Goal: Book appointment/travel/reservation

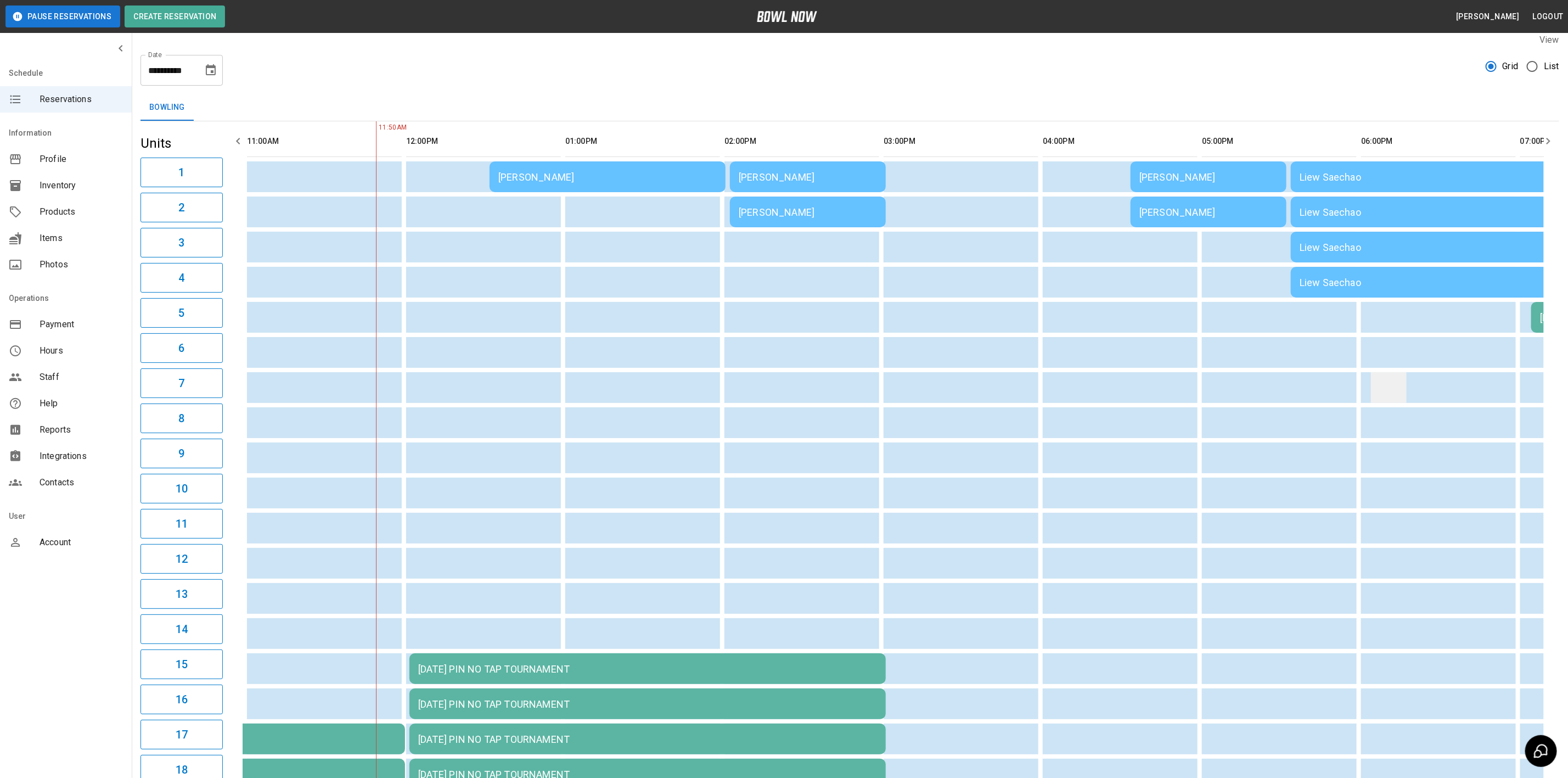
scroll to position [15, 0]
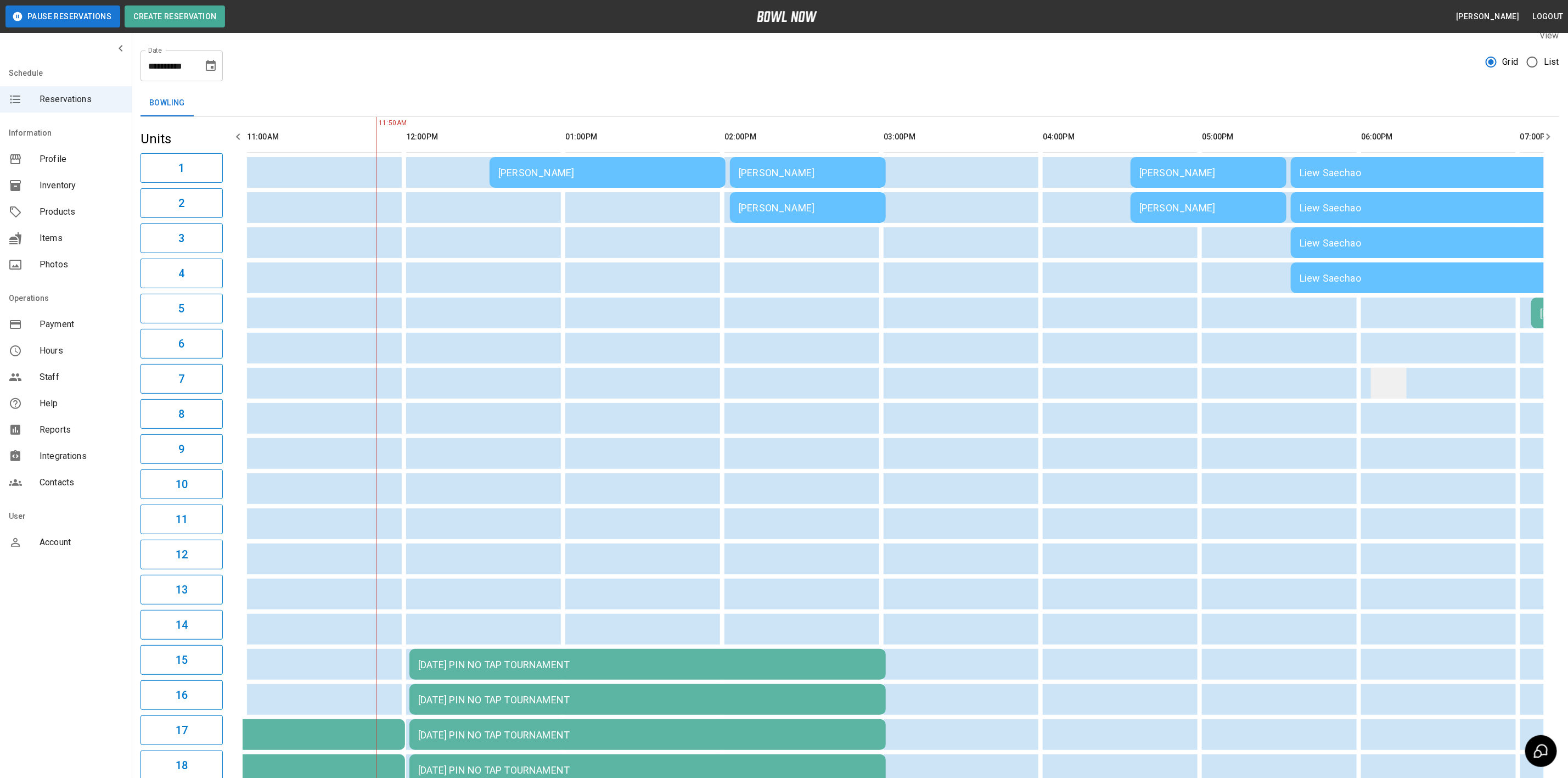
drag, startPoint x: 1284, startPoint y: 374, endPoint x: 1366, endPoint y: 387, distance: 83.0
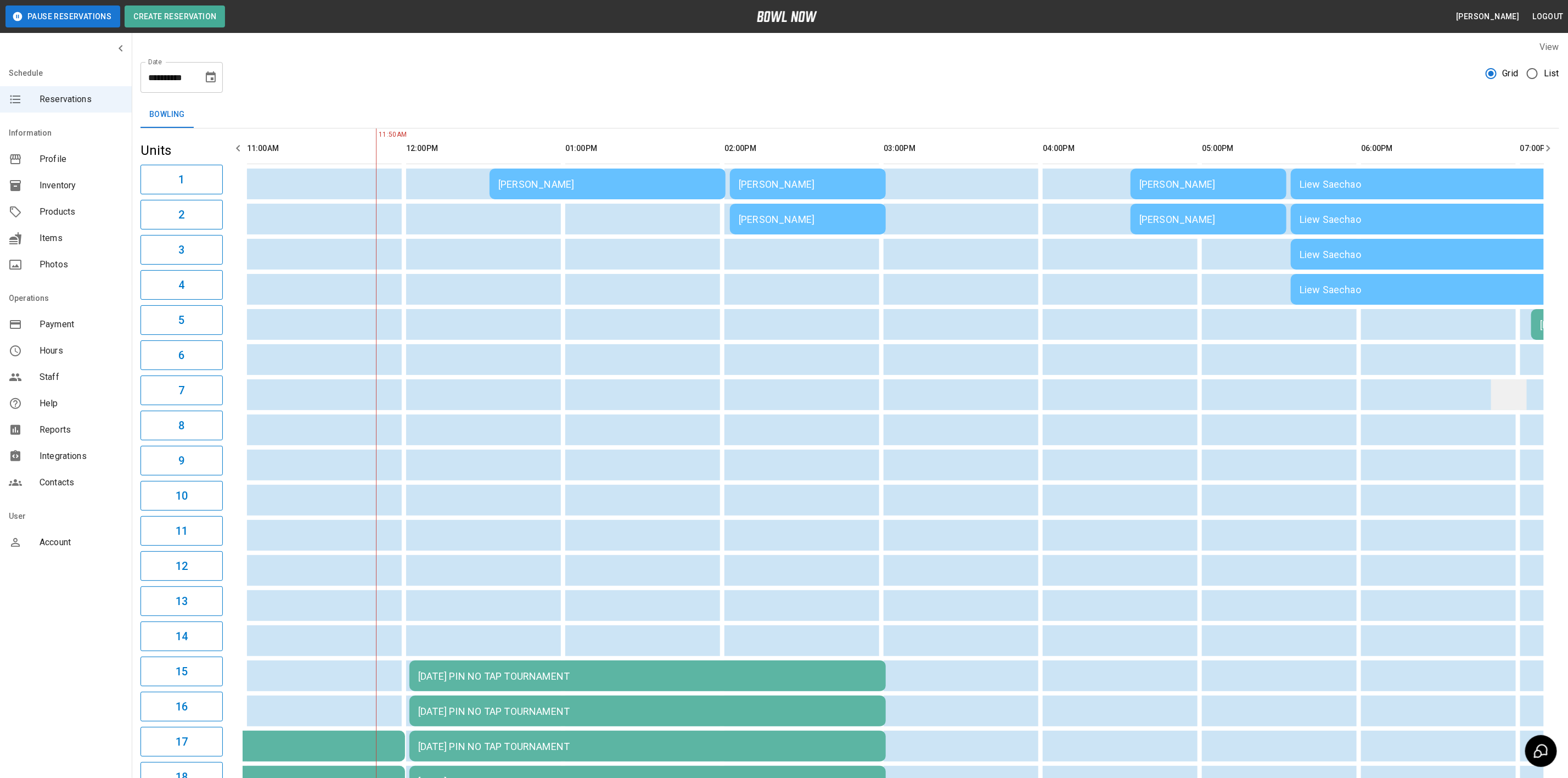
drag, startPoint x: 1371, startPoint y: 387, endPoint x: 1506, endPoint y: 377, distance: 135.4
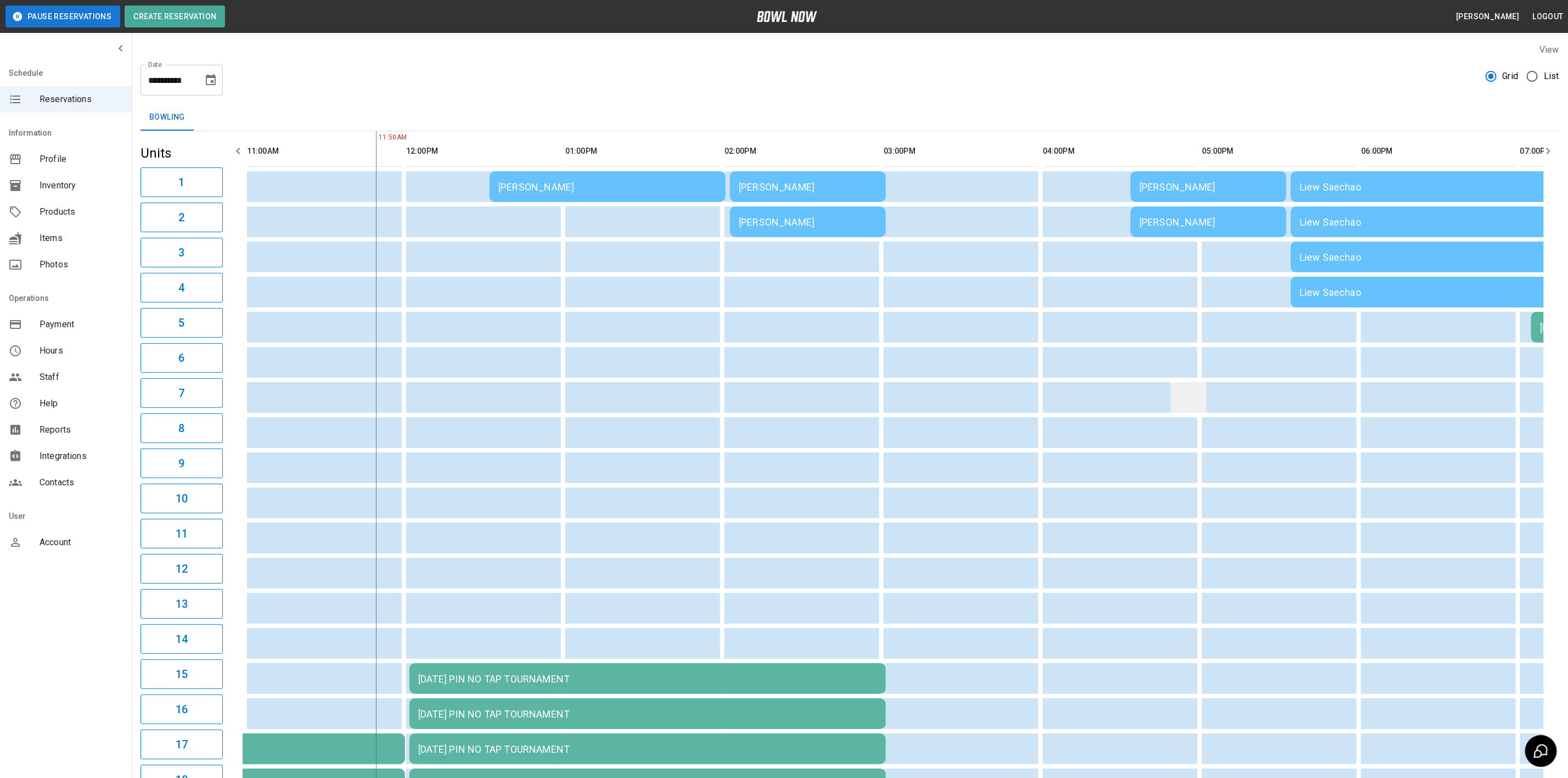
scroll to position [0, 0]
drag, startPoint x: 1166, startPoint y: 401, endPoint x: 1456, endPoint y: 401, distance: 290.0
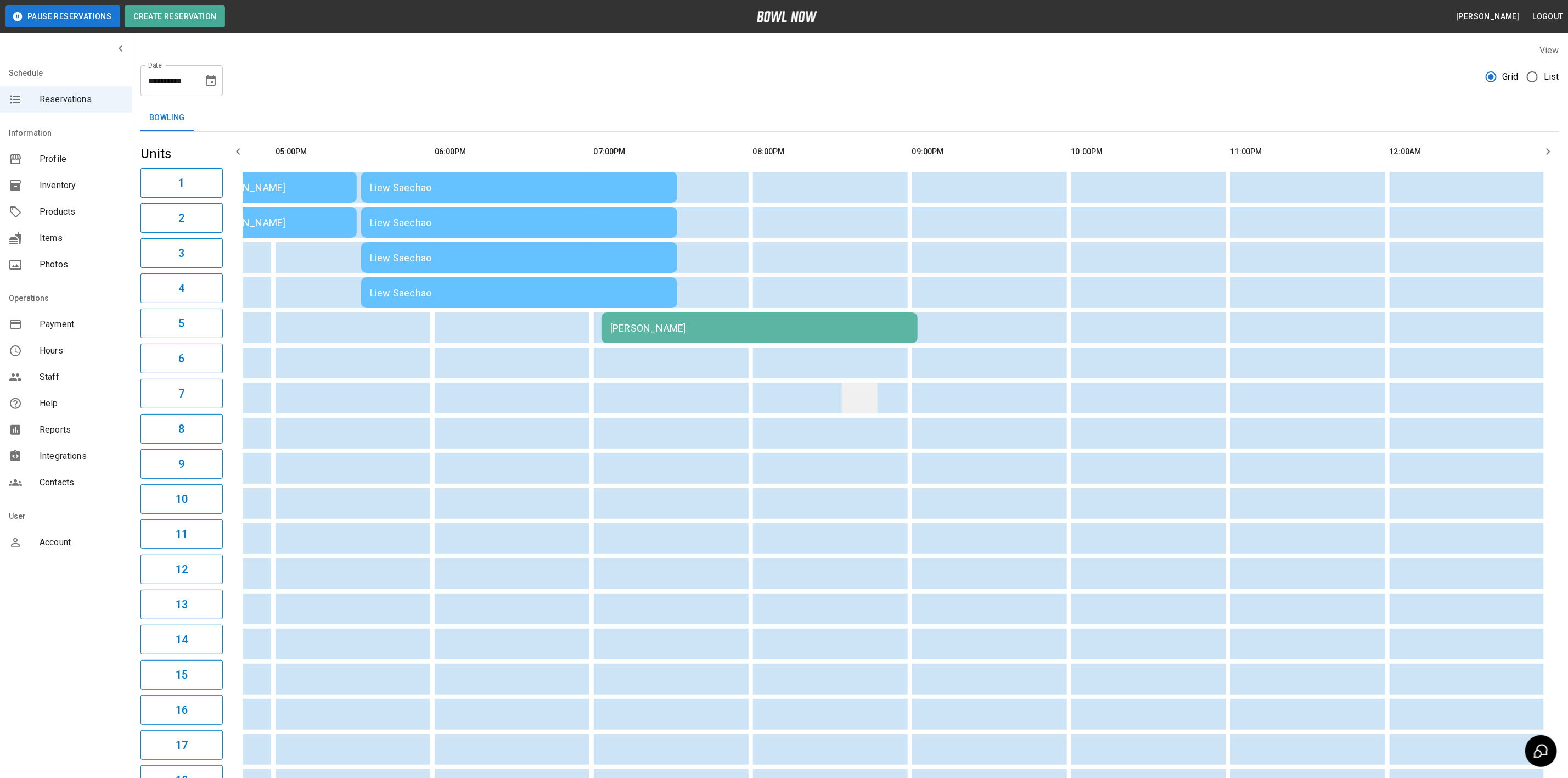
drag, startPoint x: 748, startPoint y: 448, endPoint x: 834, endPoint y: 406, distance: 95.7
click at [694, 332] on td "JODIE SHELDON" at bounding box center [759, 327] width 316 height 31
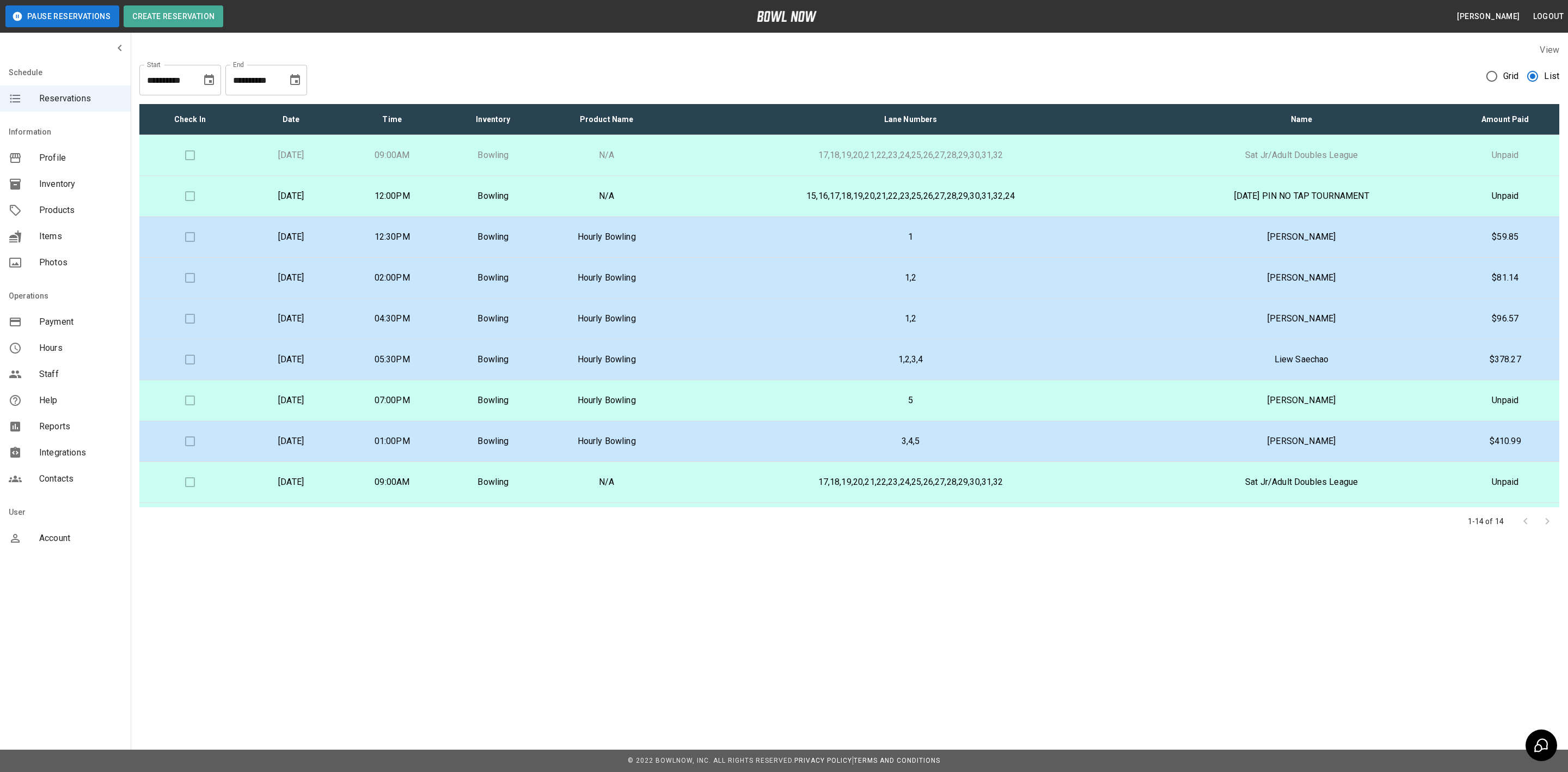
click at [661, 398] on p "Hourly Bowling" at bounding box center [606, 400] width 108 height 13
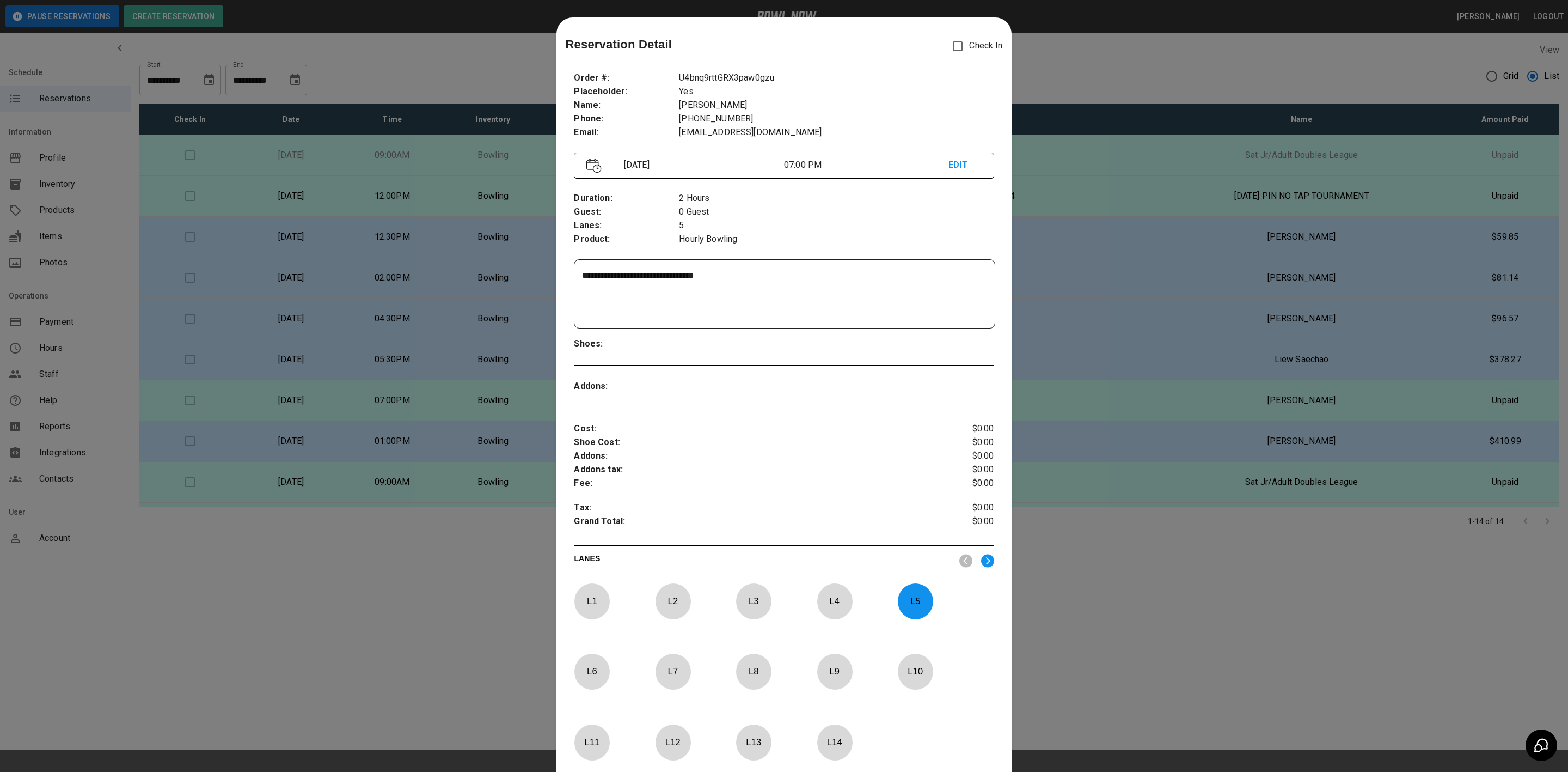
scroll to position [17, 0]
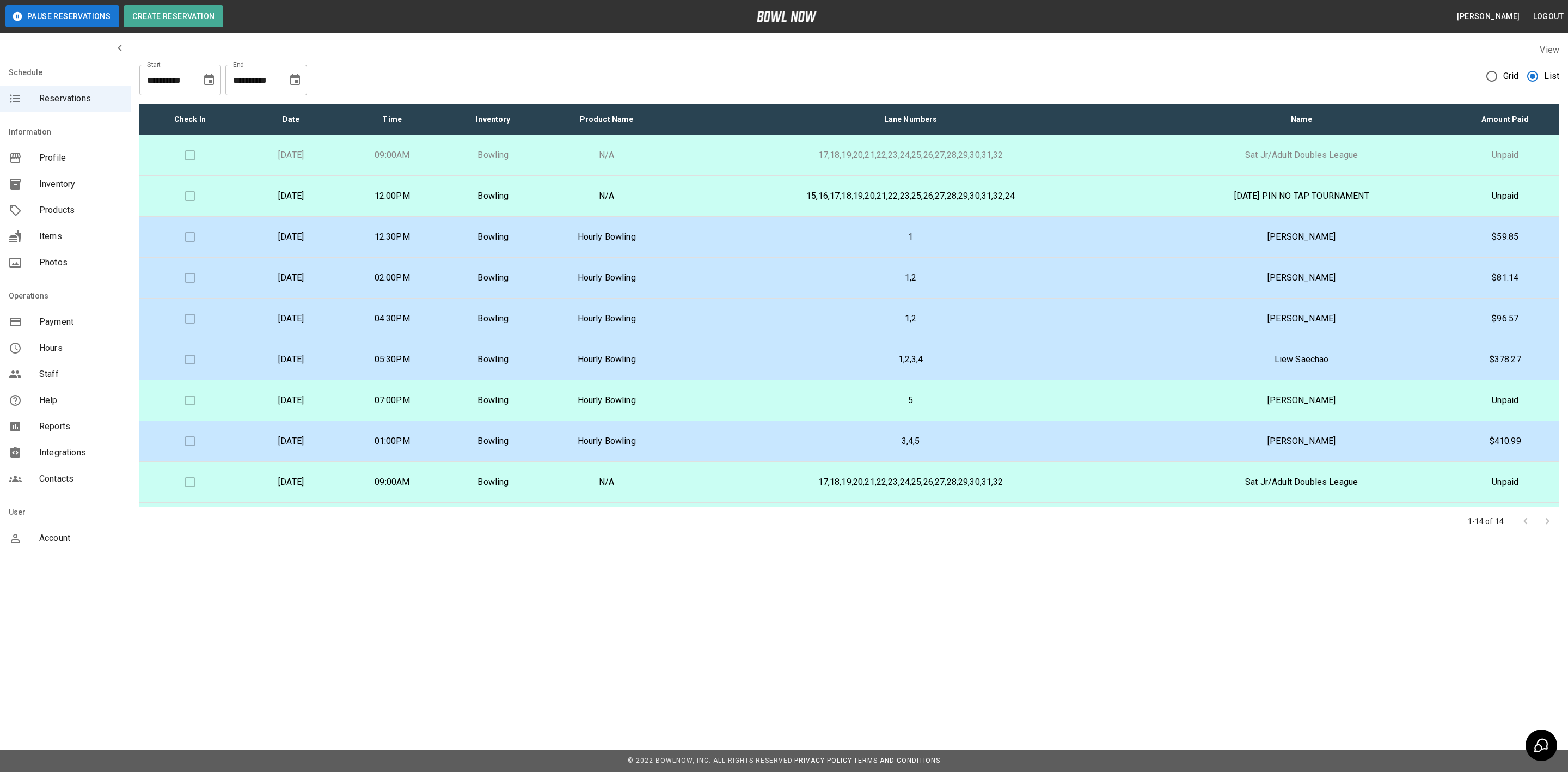
click at [211, 81] on icon "Choose date, selected date is Aug 16, 2025" at bounding box center [209, 79] width 10 height 11
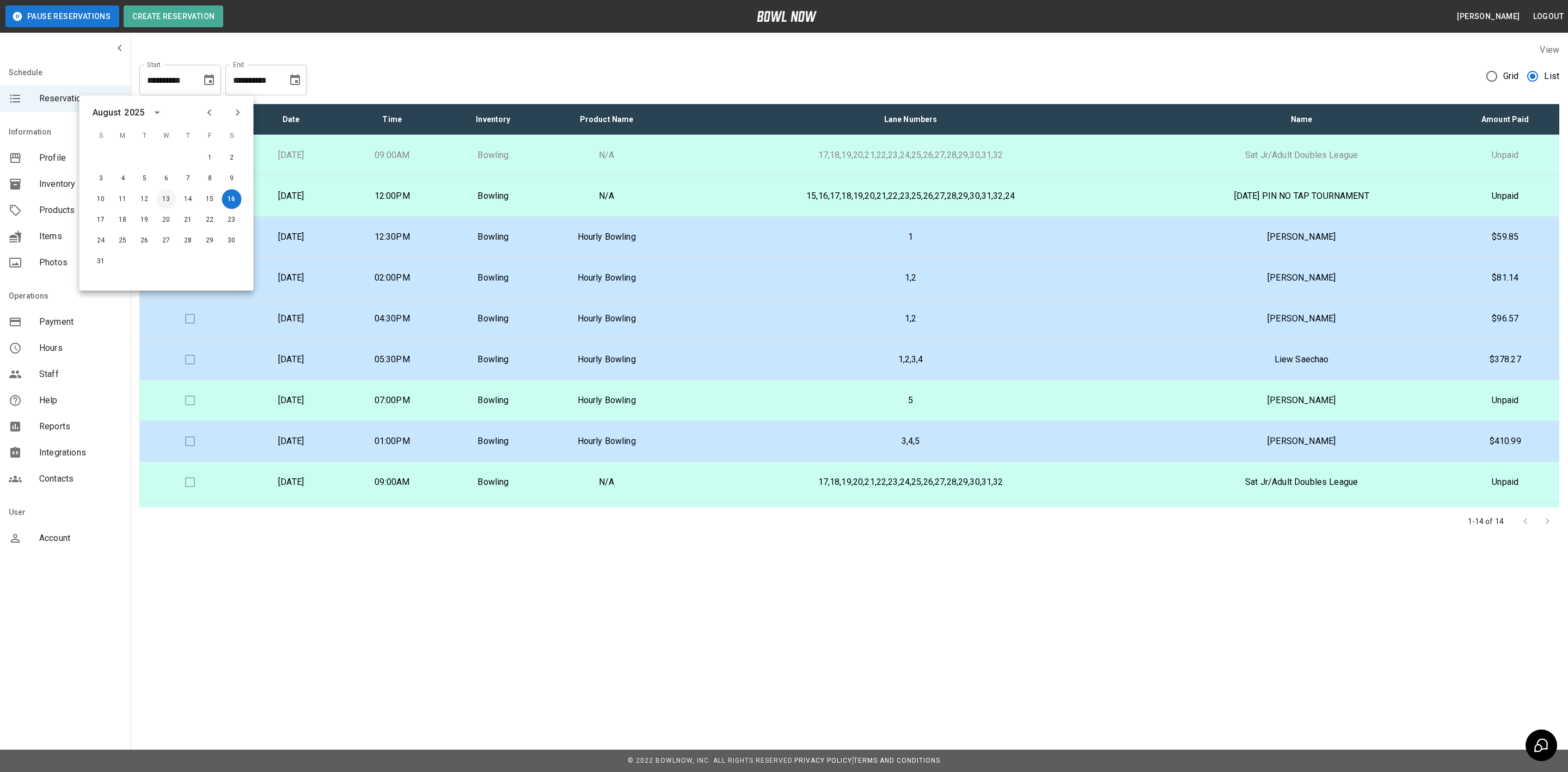
click at [159, 200] on button "13" at bounding box center [167, 199] width 20 height 20
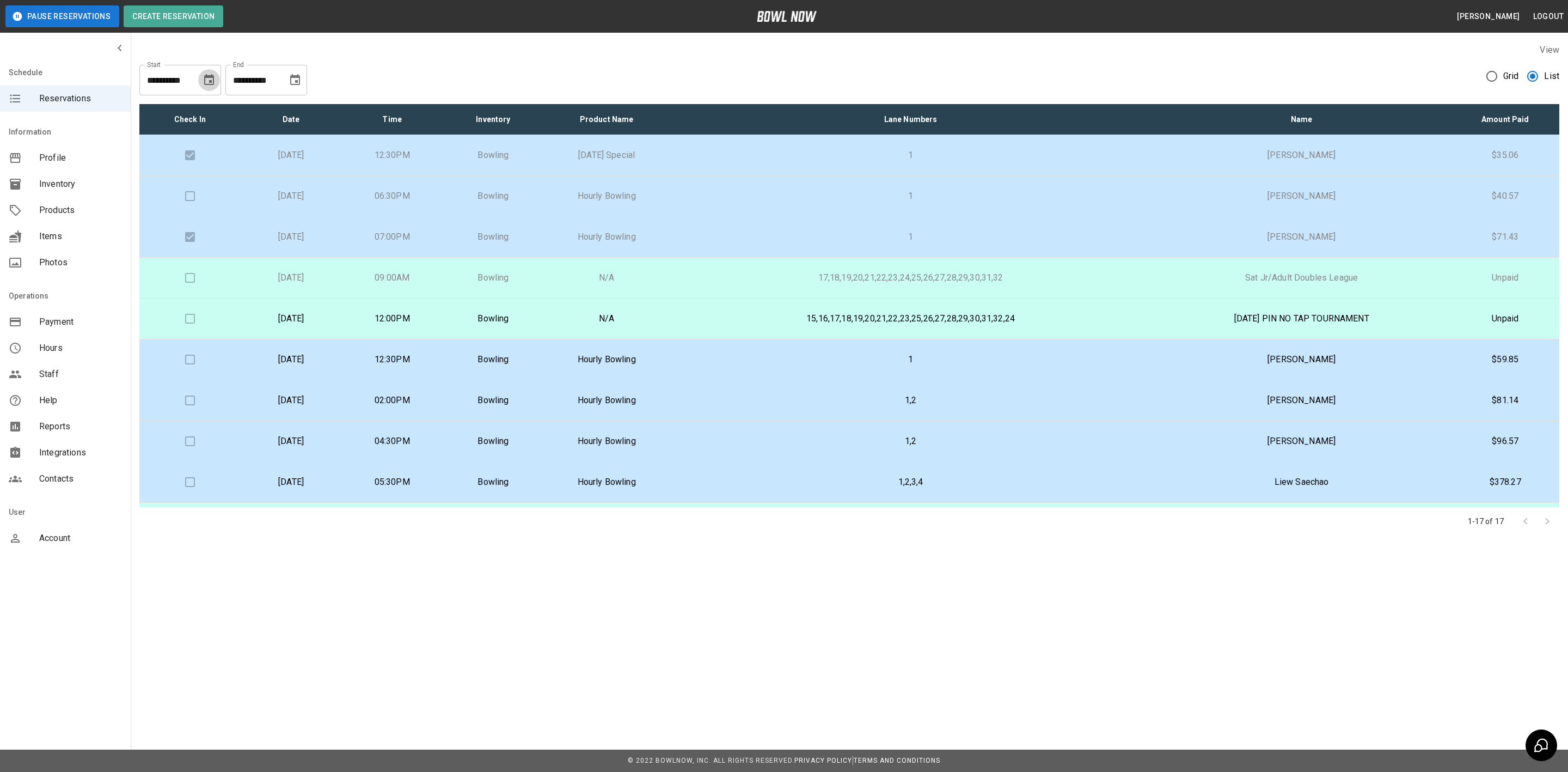
click at [206, 79] on icon "Choose date, selected date is Aug 13, 2025" at bounding box center [209, 80] width 13 height 13
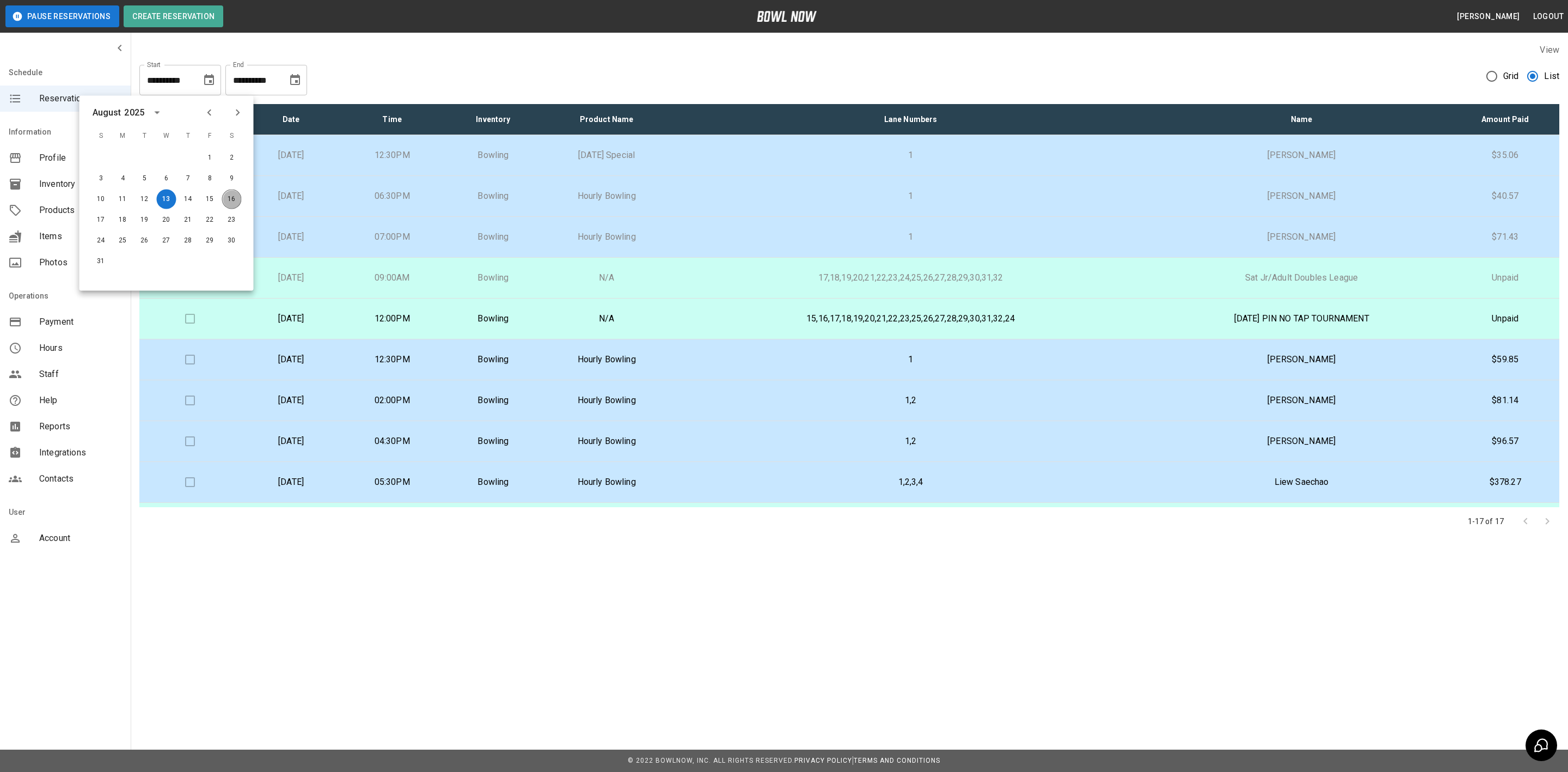
click at [229, 198] on button "16" at bounding box center [232, 199] width 20 height 20
type input "**********"
